Goal: Download file/media

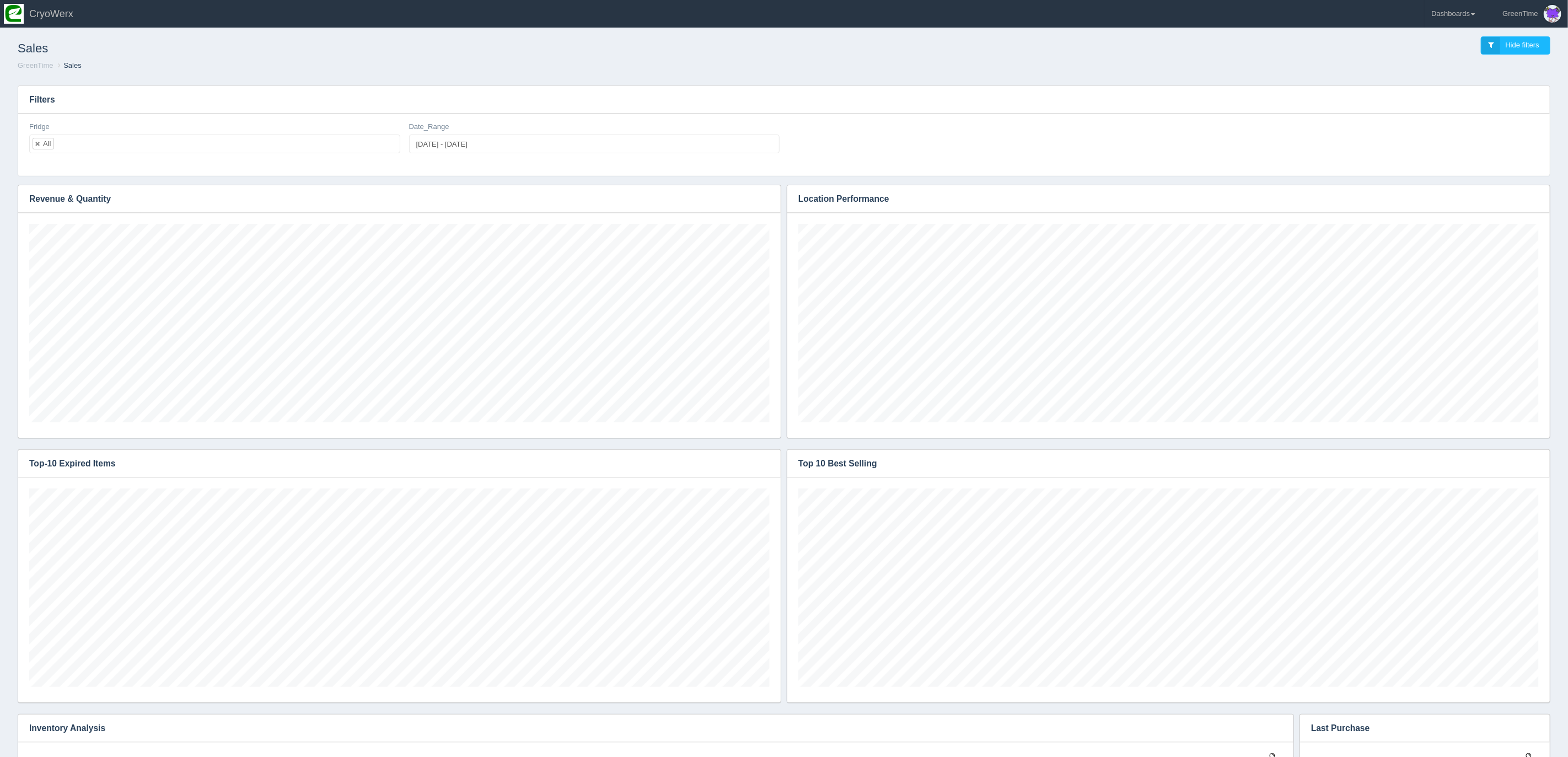
click at [862, 49] on div "Sales Hide filters" at bounding box center [784, 45] width 1551 height 30
click at [1455, 16] on link "Dashboards" at bounding box center [1453, 14] width 57 height 27
click at [1458, 82] on link "GreenTime" at bounding box center [1499, 81] width 149 height 22
click at [1296, 46] on div "Sales Hide filters" at bounding box center [784, 45] width 1551 height 30
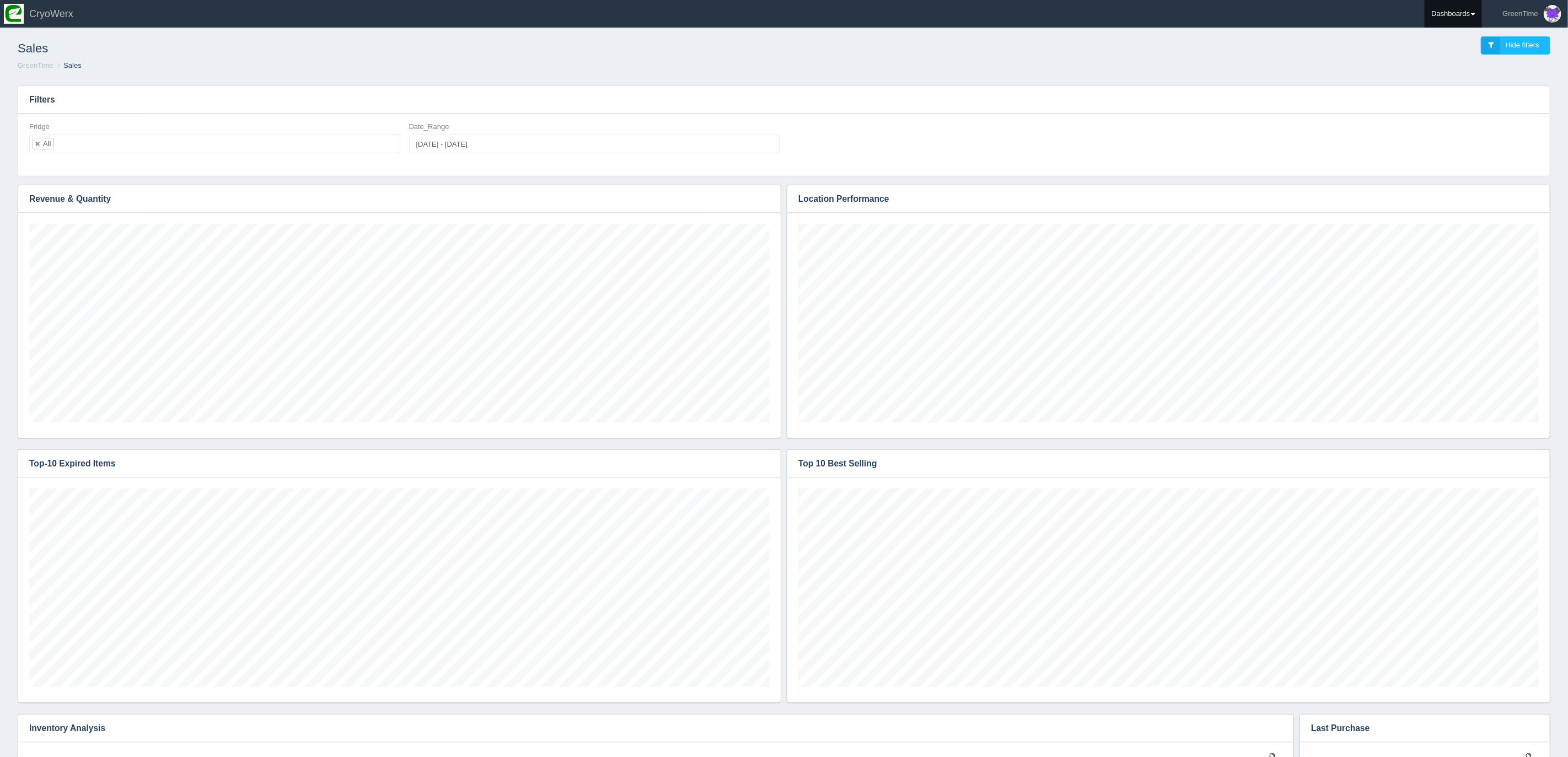
click at [1458, 12] on link "Dashboards" at bounding box center [1453, 14] width 57 height 27
click at [1449, 162] on link "Sodexo" at bounding box center [1499, 164] width 149 height 22
click at [1458, 74] on link "GreenTime" at bounding box center [1499, 81] width 149 height 22
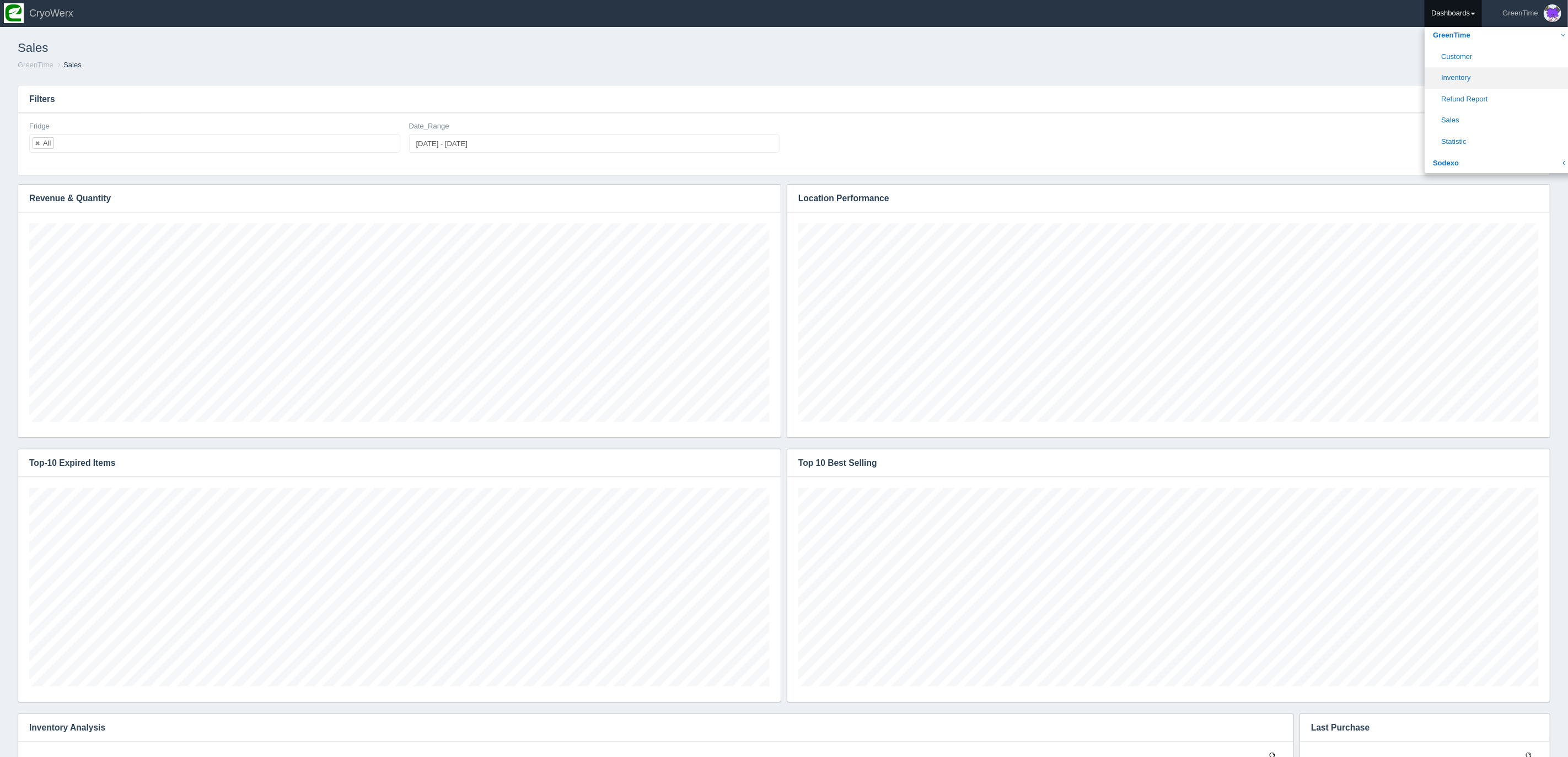
click at [1461, 79] on link "Inventory" at bounding box center [1499, 78] width 149 height 22
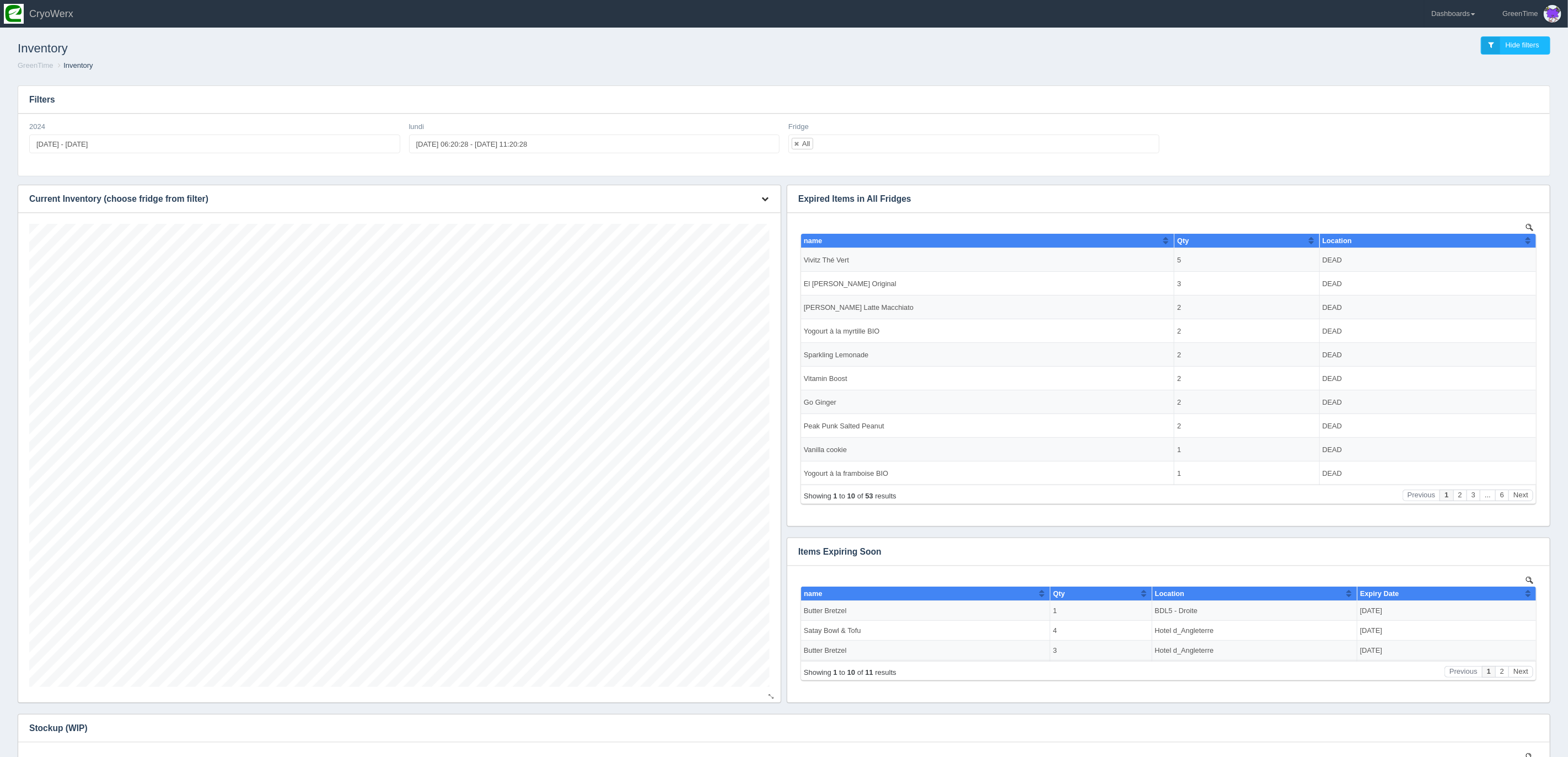
scroll to position [463, 740]
click at [768, 196] on button "button" at bounding box center [765, 199] width 15 height 17
click at [718, 216] on link "Download CSV" at bounding box center [728, 215] width 88 height 16
